Goal: Transaction & Acquisition: Purchase product/service

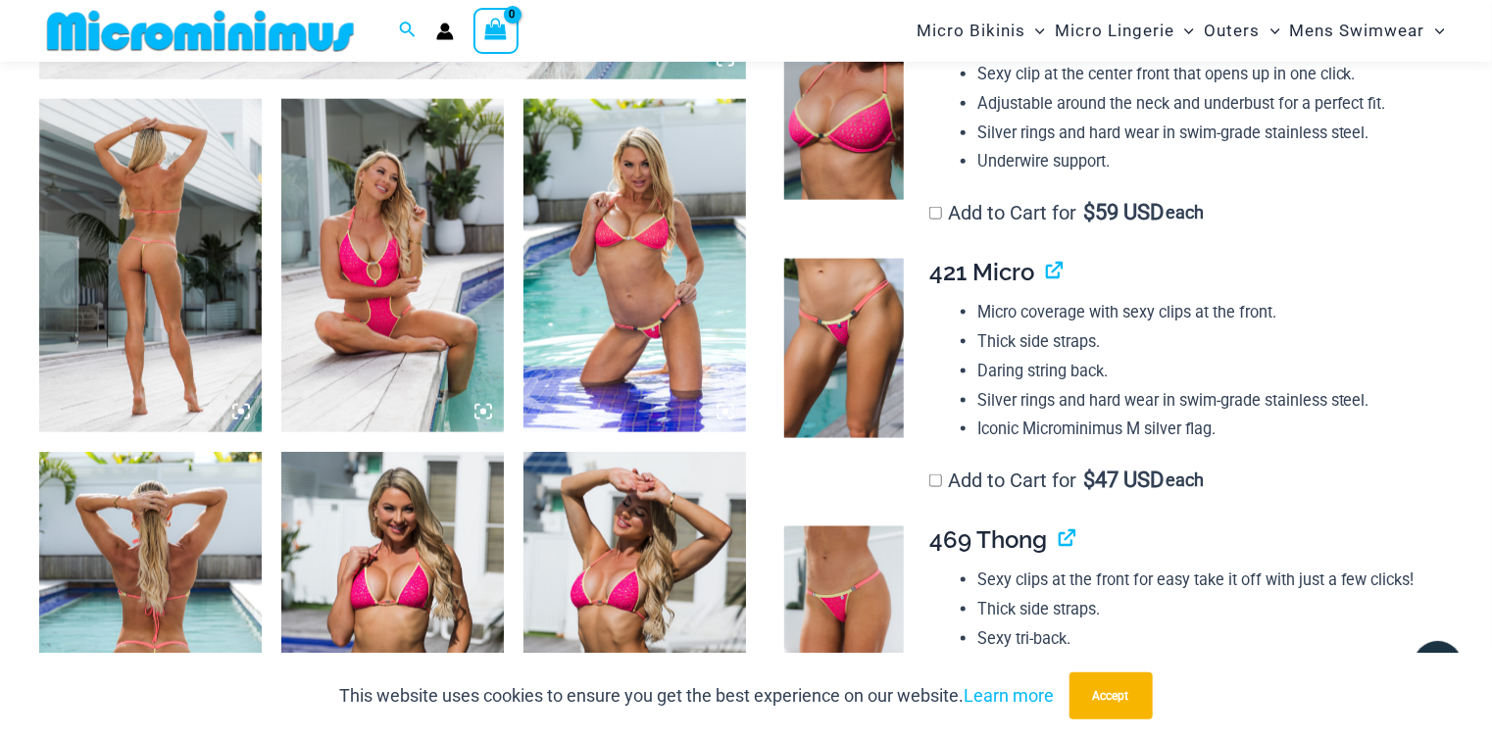
scroll to position [1158, 0]
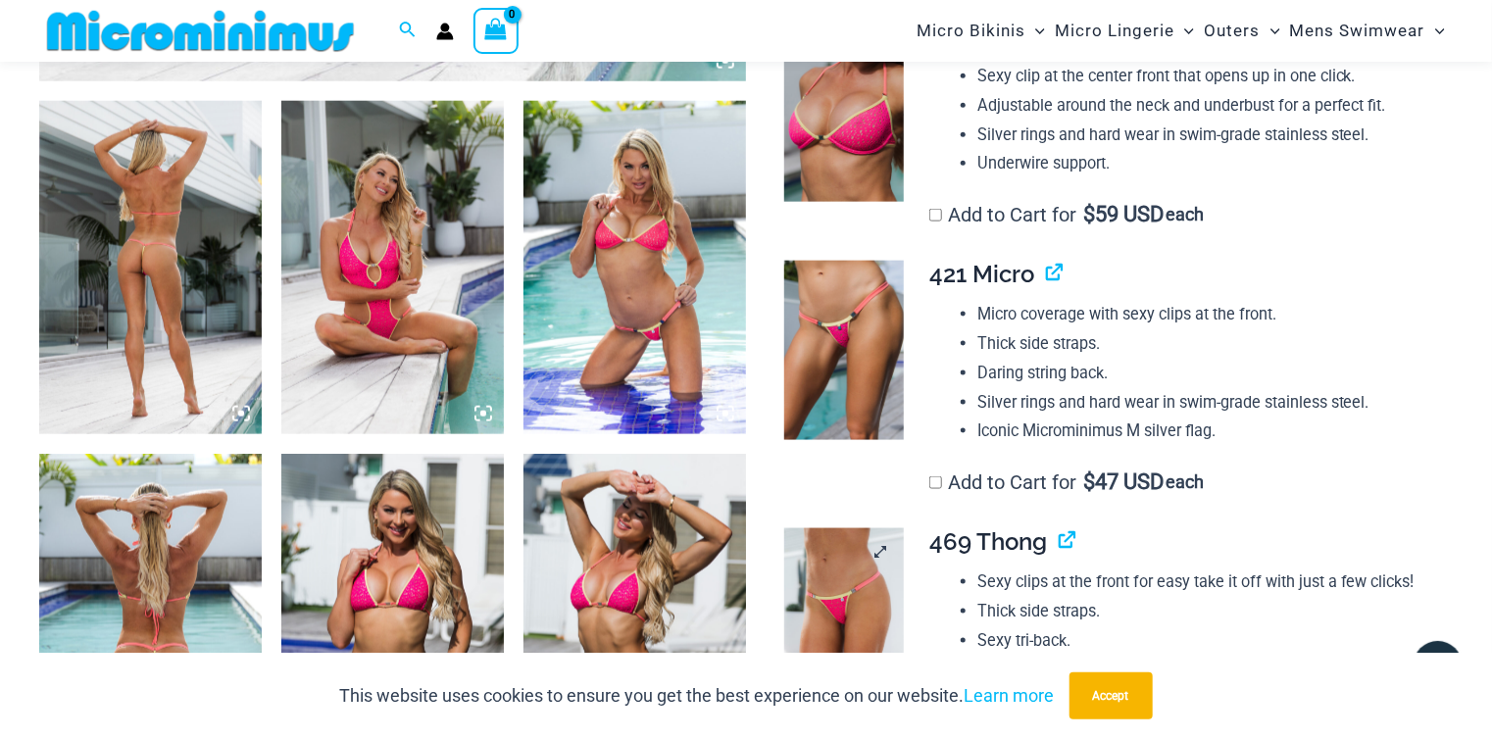
click at [839, 529] on img at bounding box center [844, 617] width 120 height 179
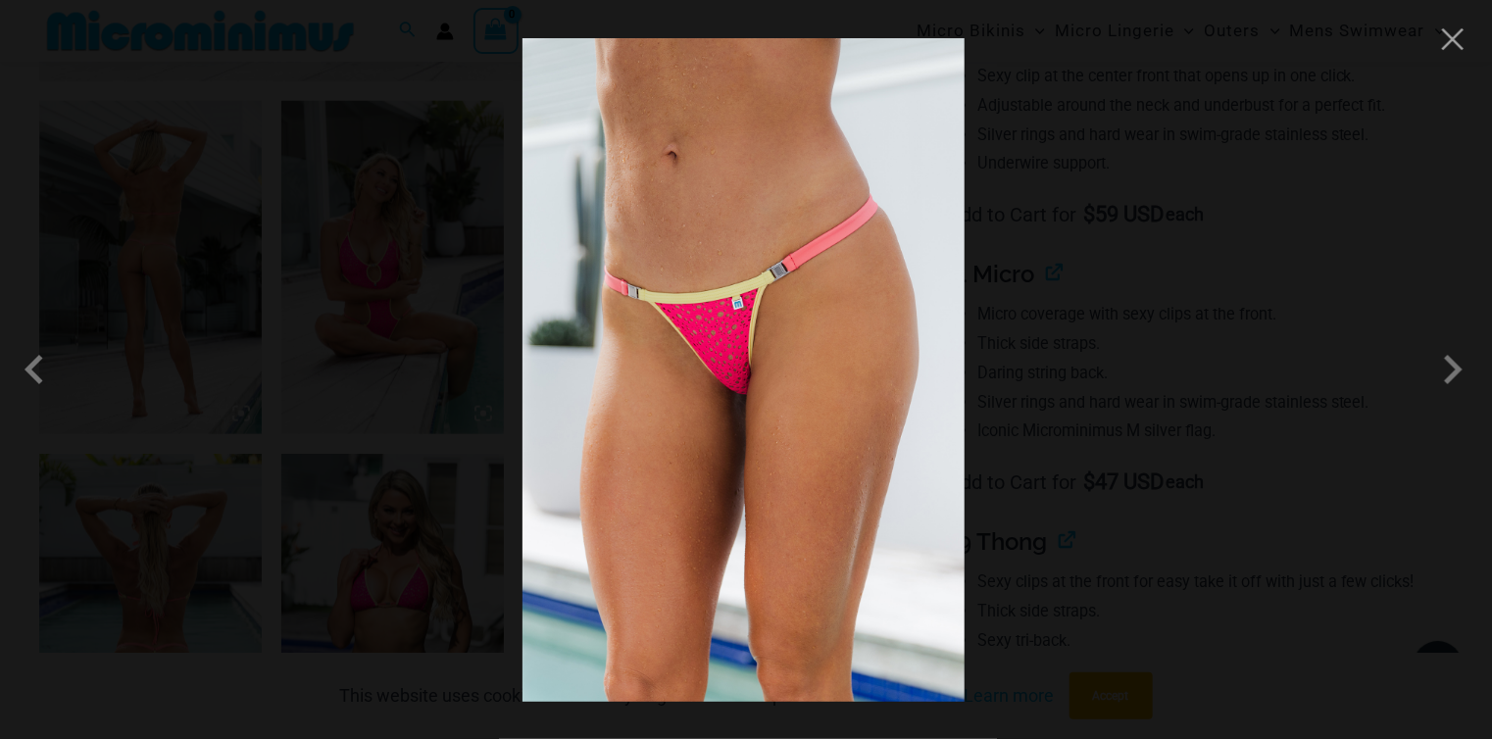
click at [805, 351] on img at bounding box center [743, 370] width 442 height 664
click at [941, 327] on img at bounding box center [743, 370] width 442 height 664
click at [989, 335] on div at bounding box center [746, 369] width 1492 height 739
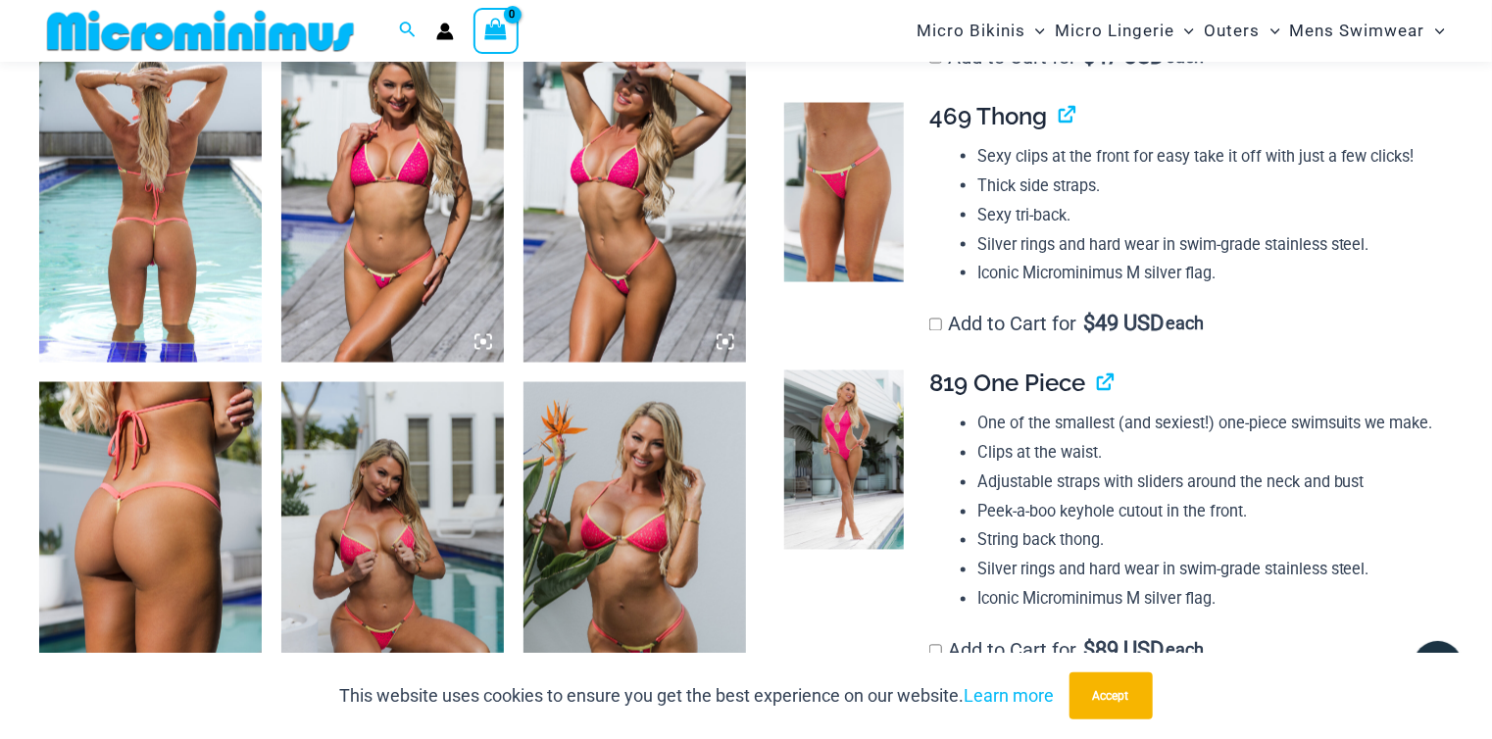
scroll to position [1707, 0]
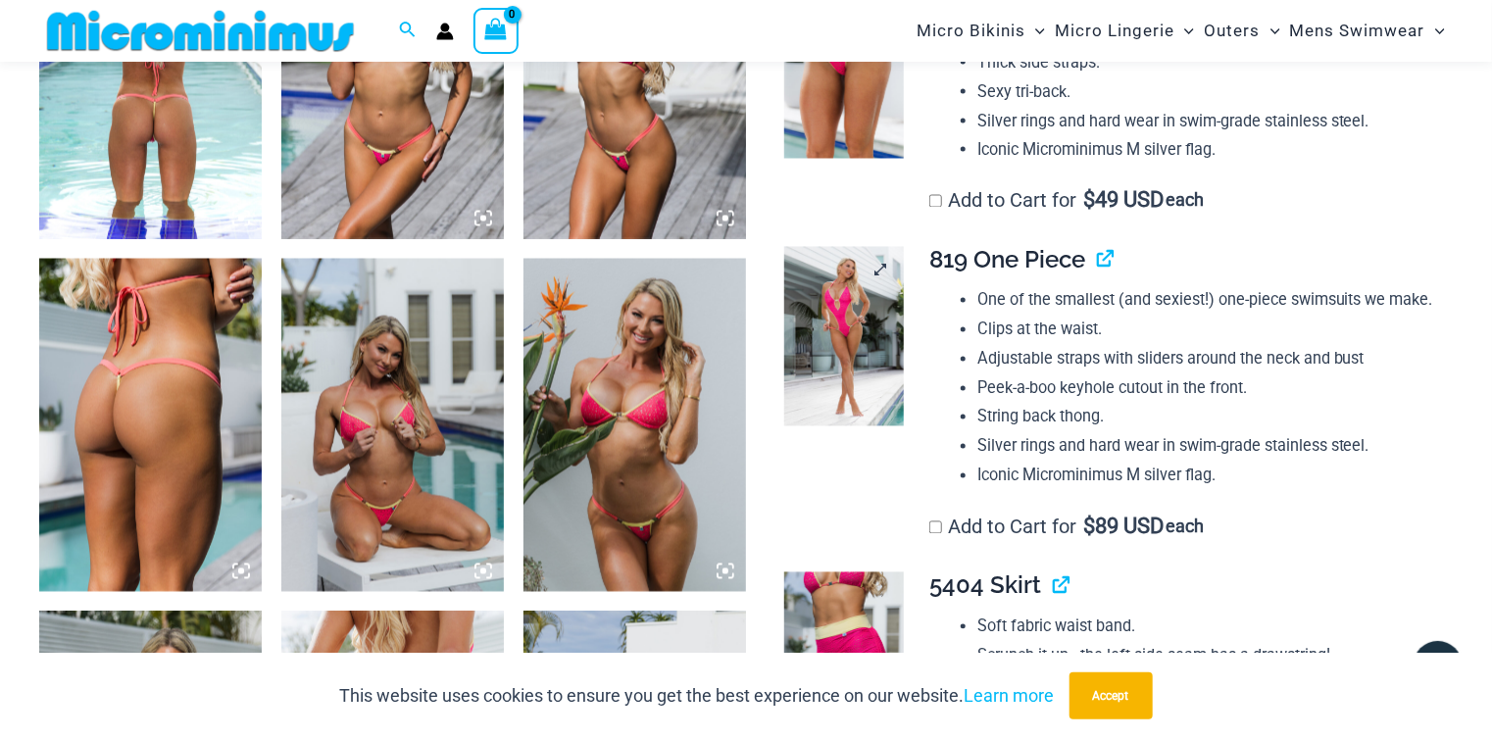
click at [854, 302] on img at bounding box center [844, 336] width 120 height 179
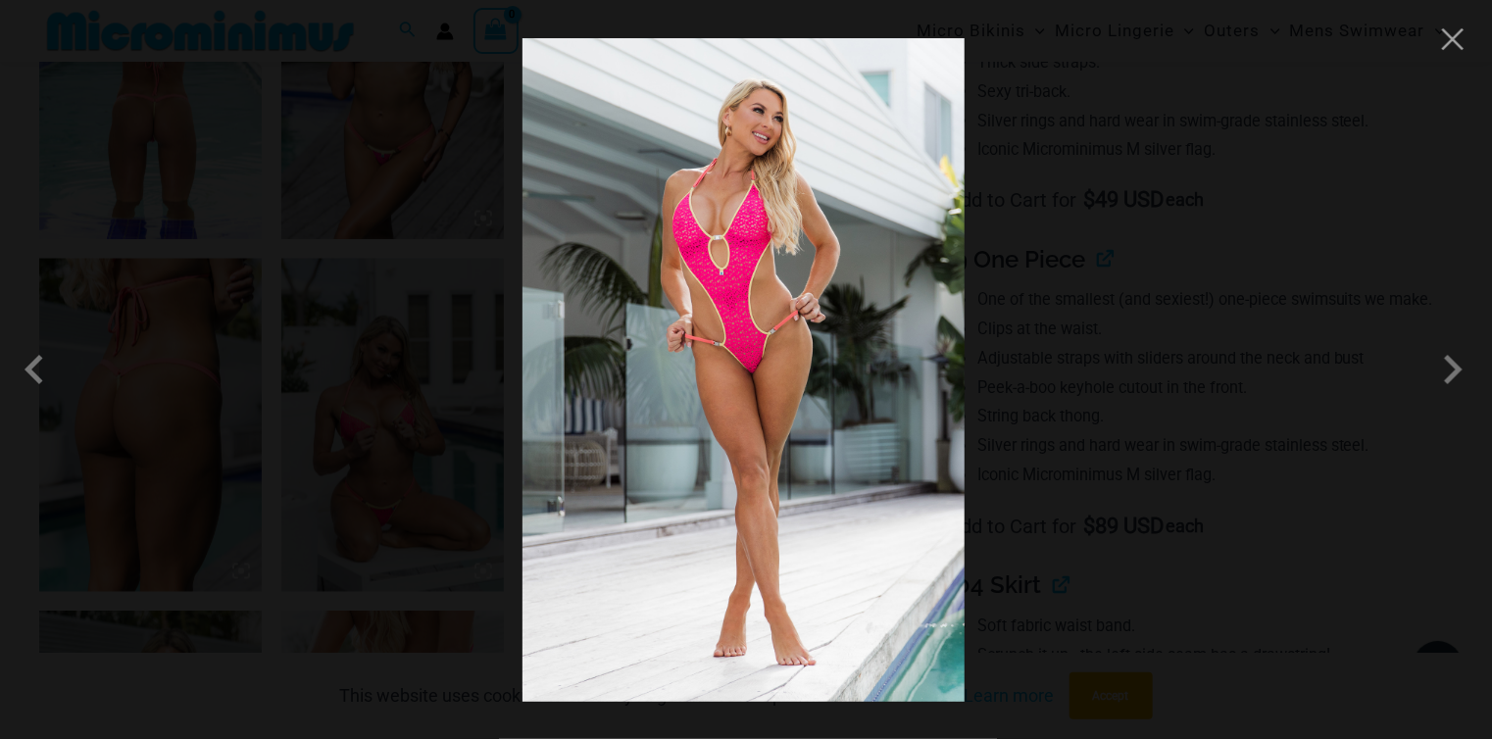
click at [1062, 374] on div at bounding box center [746, 369] width 1492 height 739
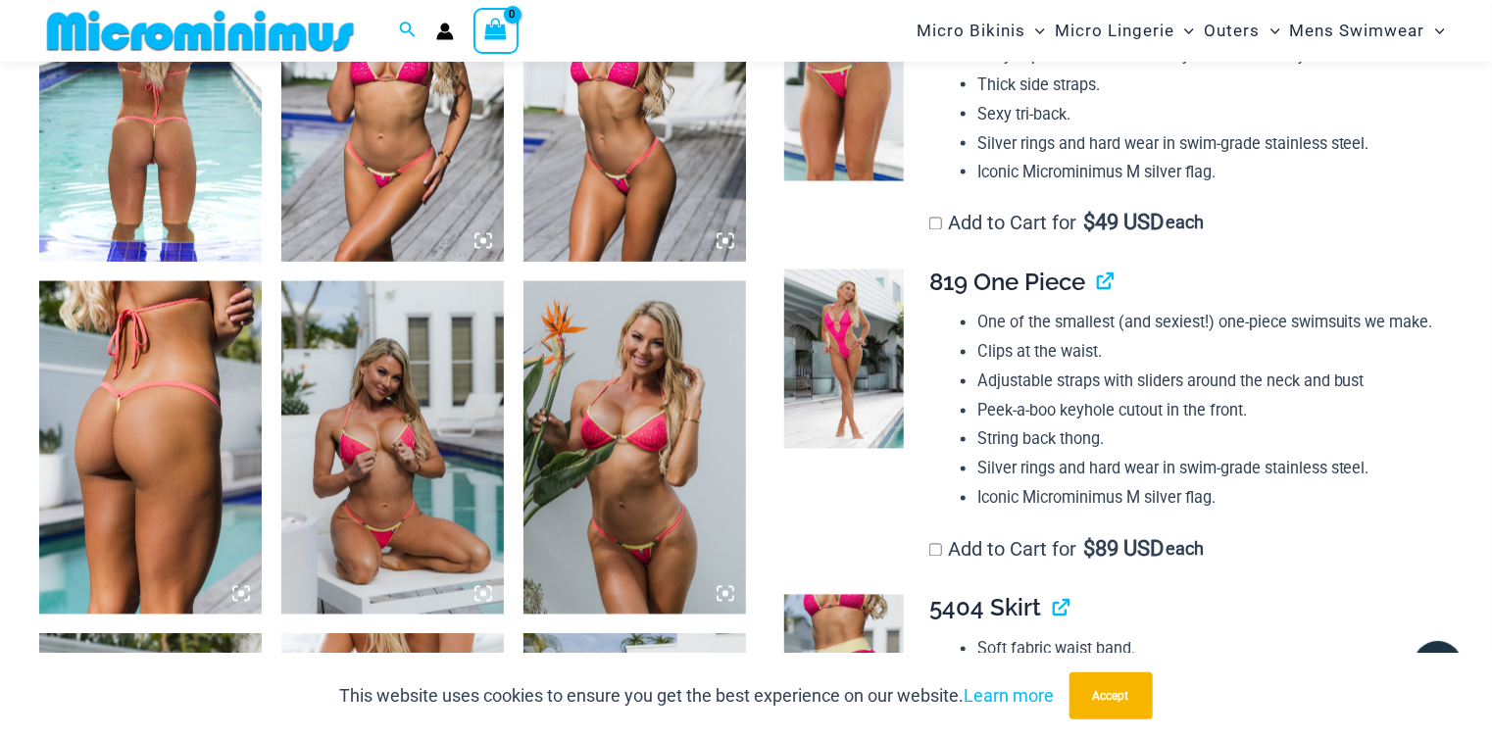
scroll to position [1628, 0]
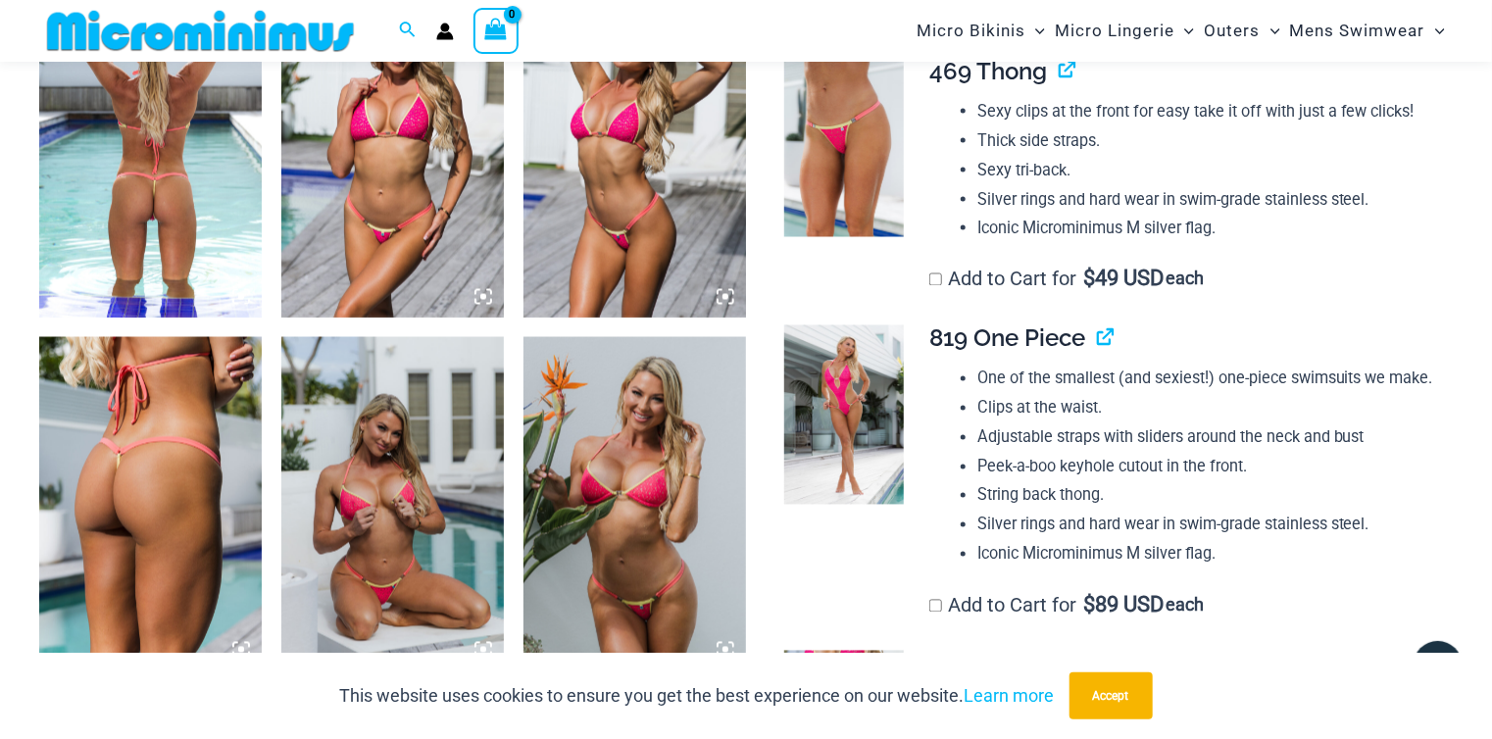
click at [196, 265] on img at bounding box center [150, 149] width 223 height 333
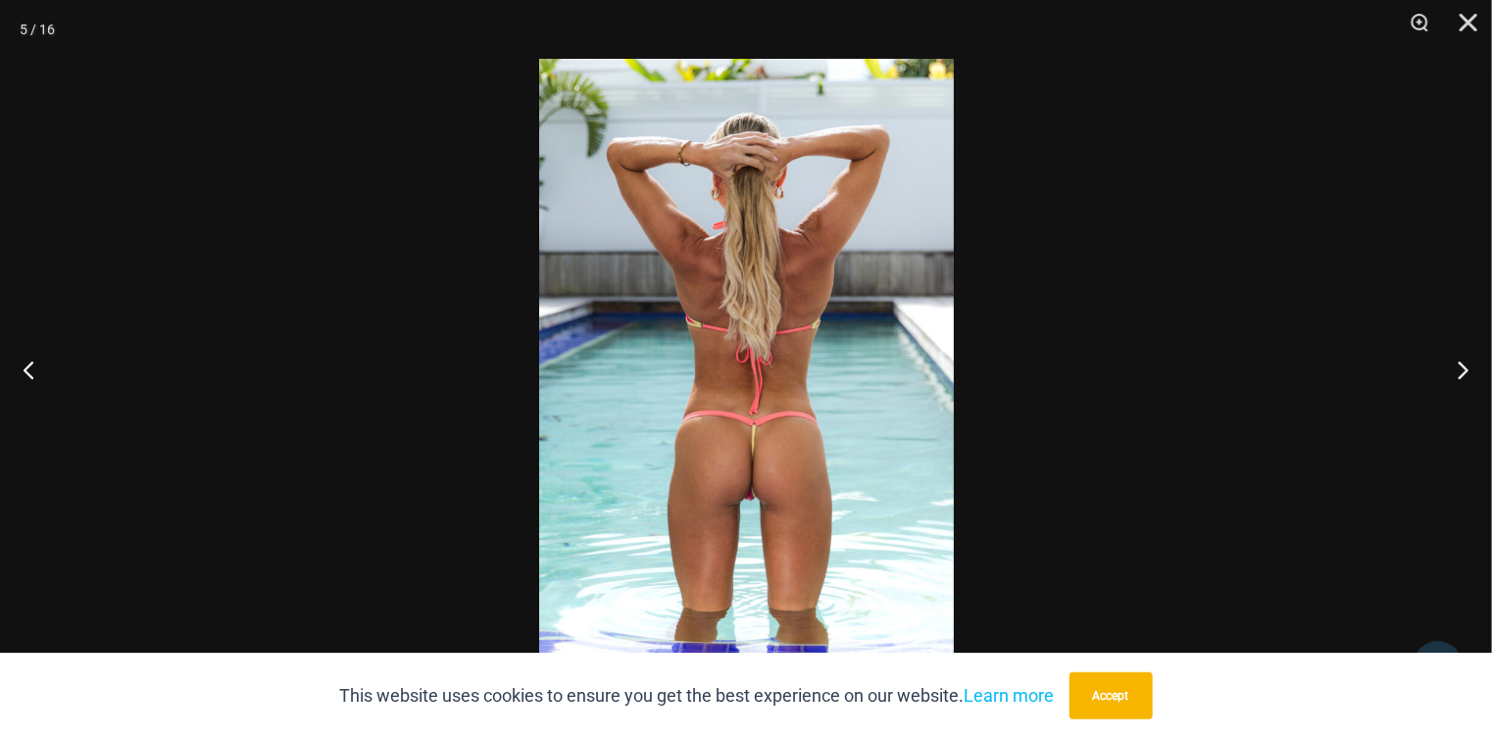
click at [870, 350] on img at bounding box center [746, 369] width 415 height 621
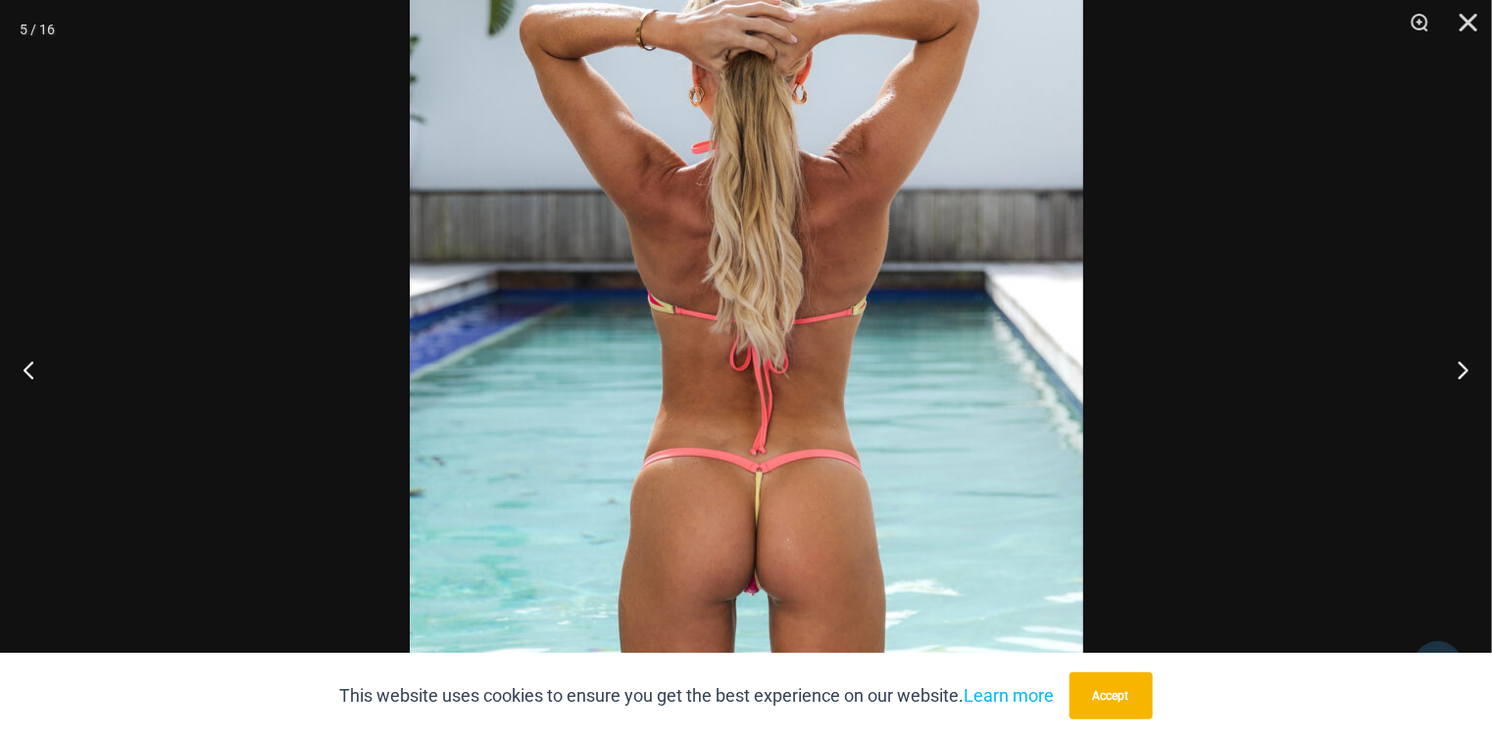
click at [823, 484] on img at bounding box center [746, 381] width 673 height 1010
